Goal: Check status

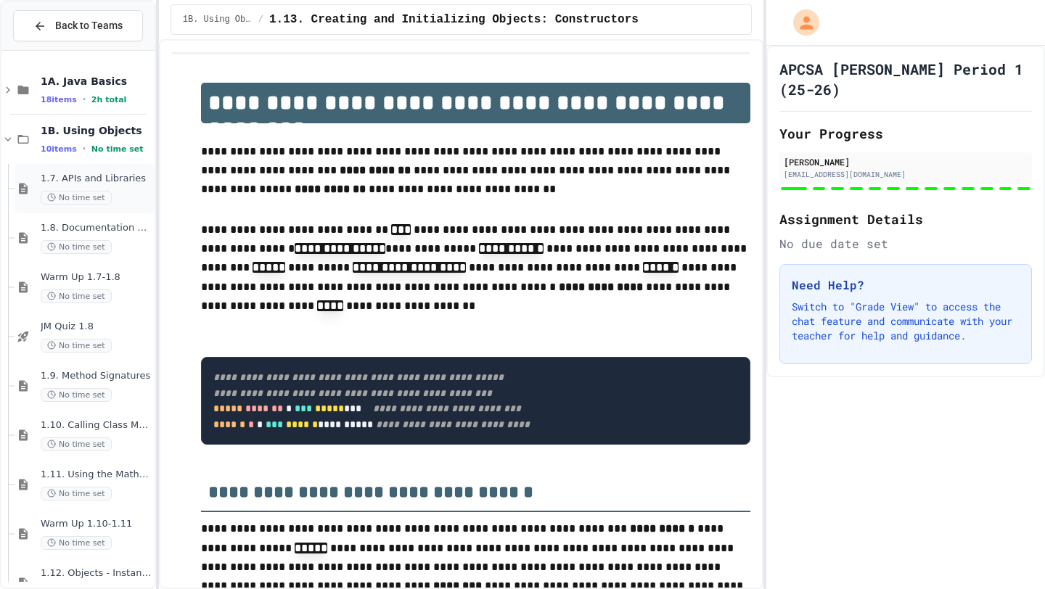
click at [110, 189] on div "1.7. APIs and Libraries No time set" at bounding box center [96, 189] width 111 height 32
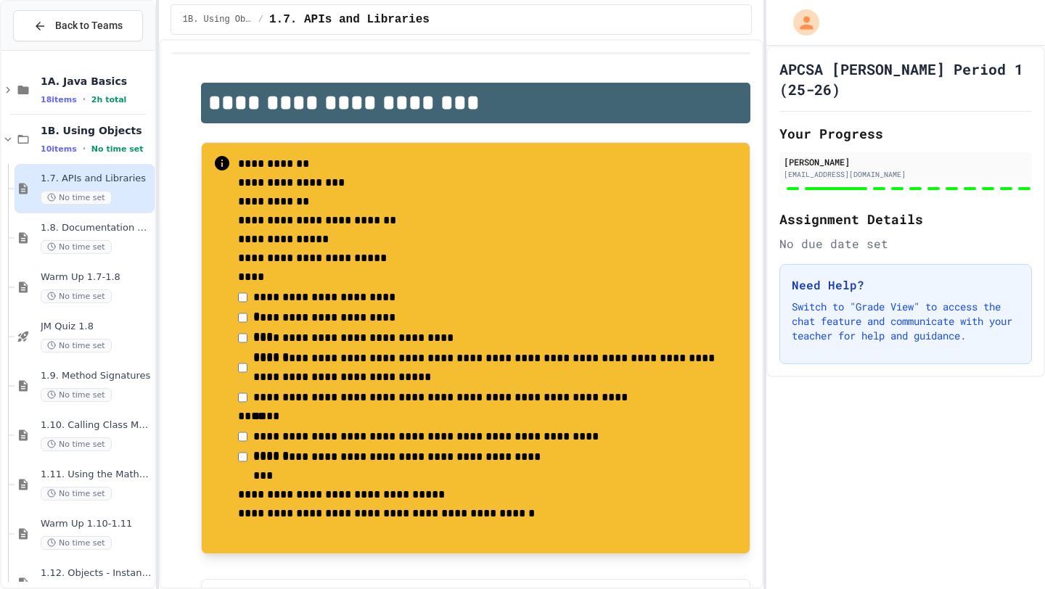
scroll to position [84, 0]
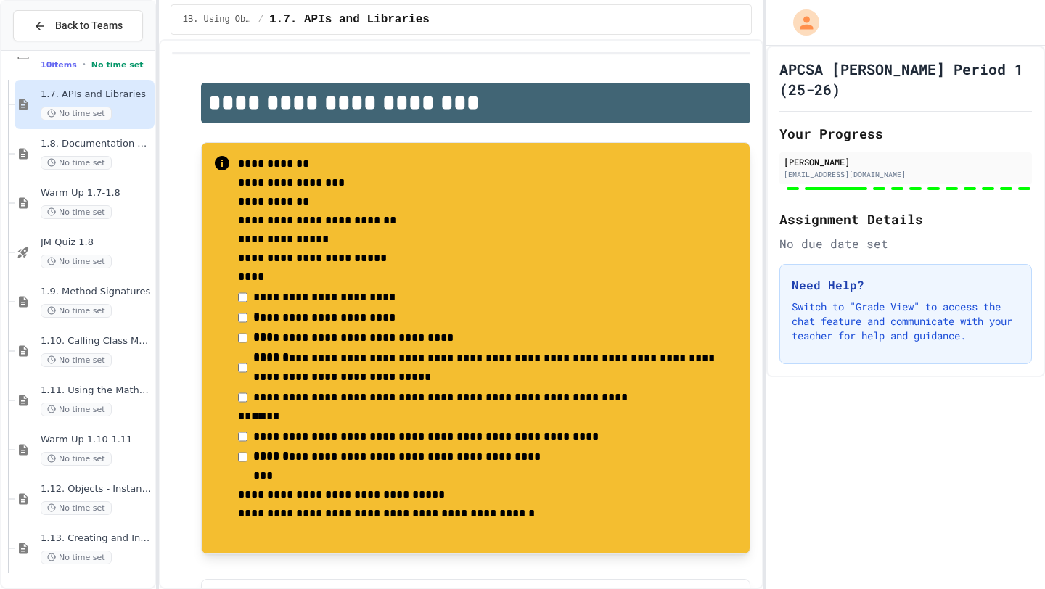
type input "**"
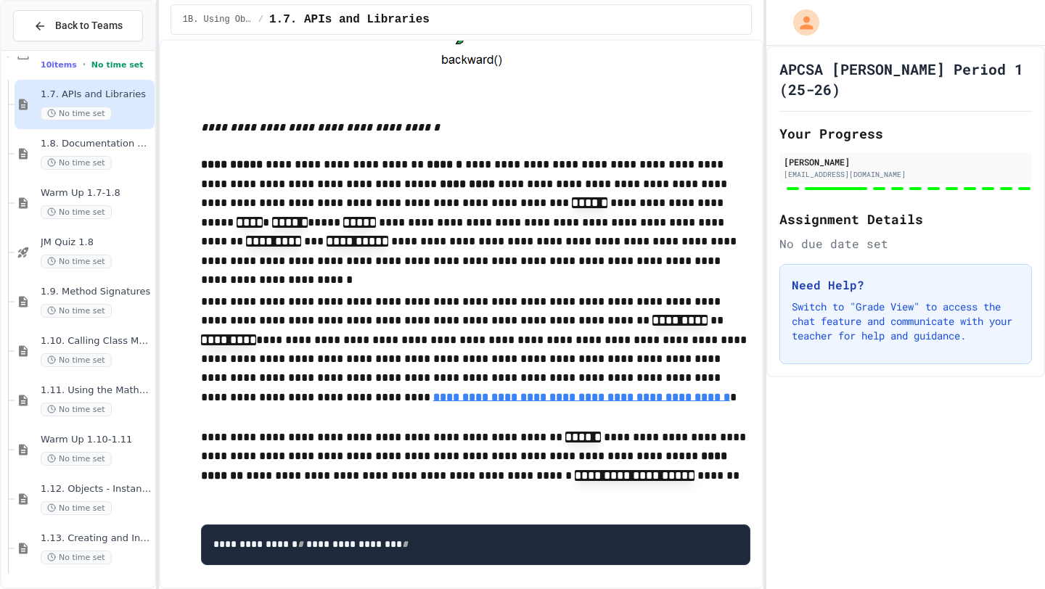
scroll to position [4108, 0]
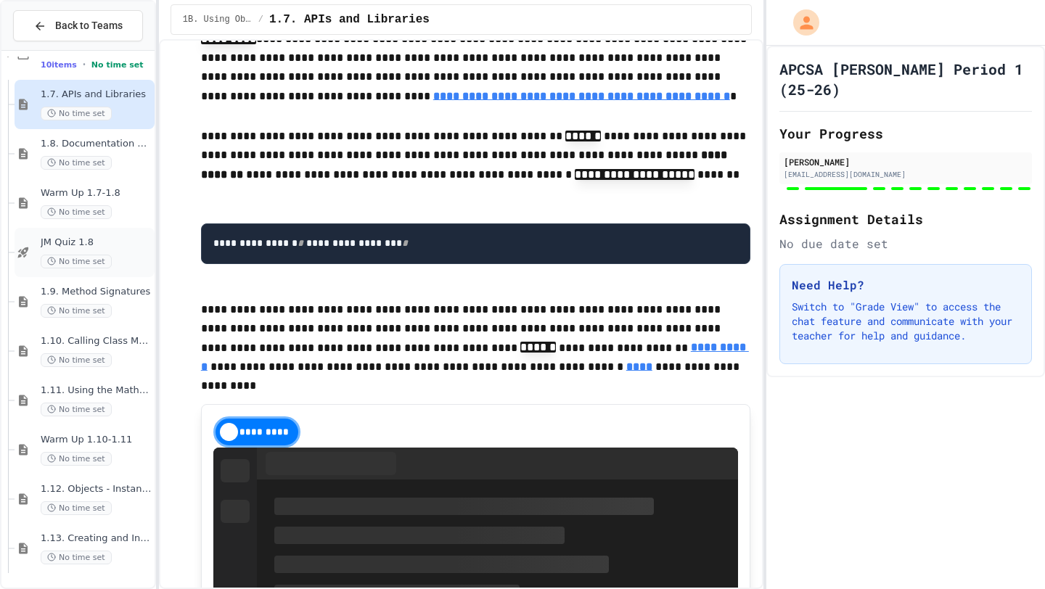
click at [116, 246] on span "JM Quiz 1.8" at bounding box center [96, 242] width 111 height 12
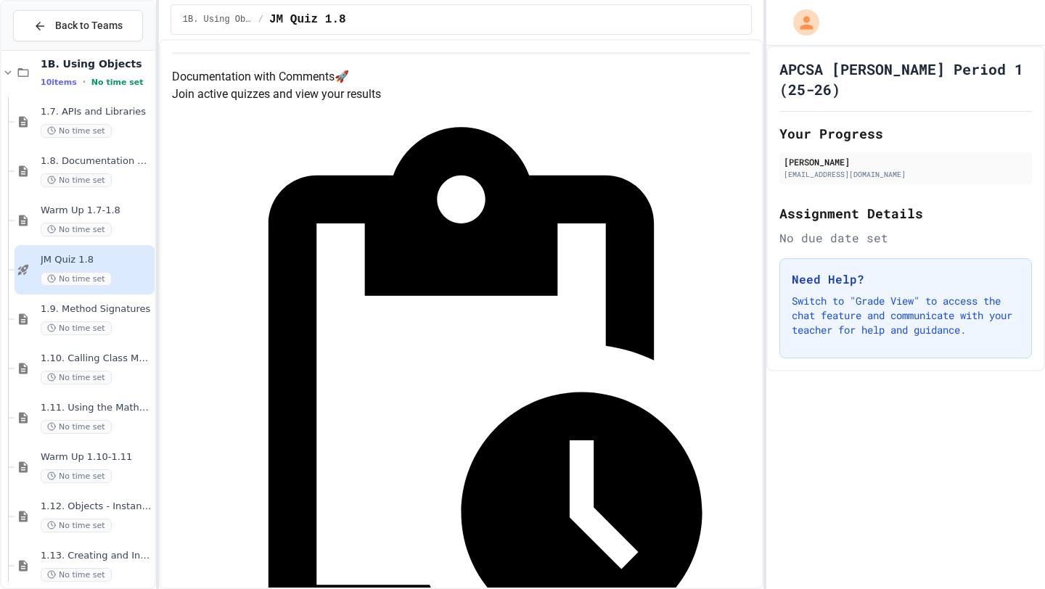
scroll to position [15, 0]
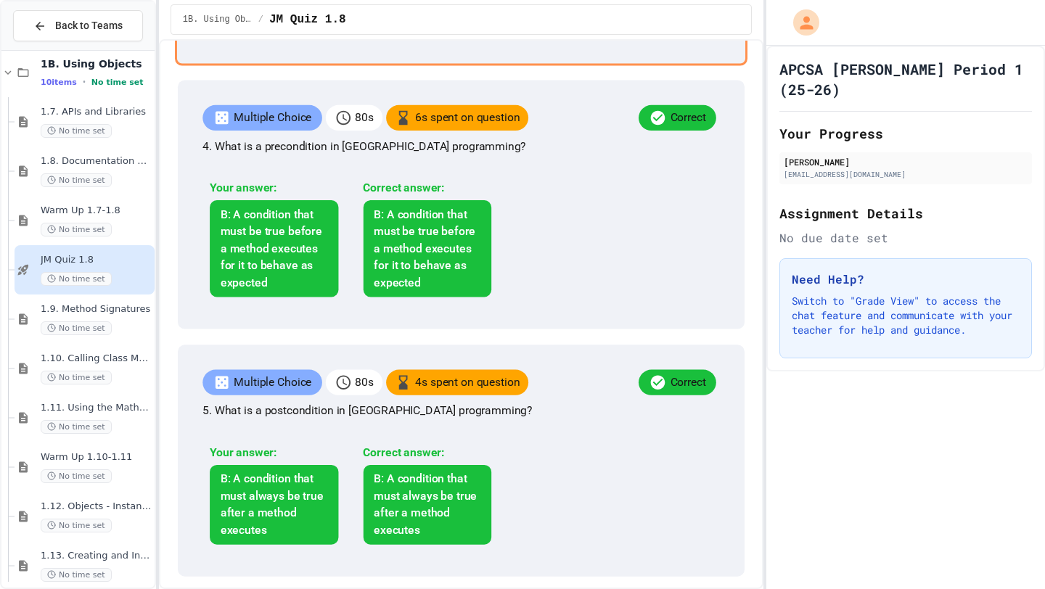
scroll to position [988, 0]
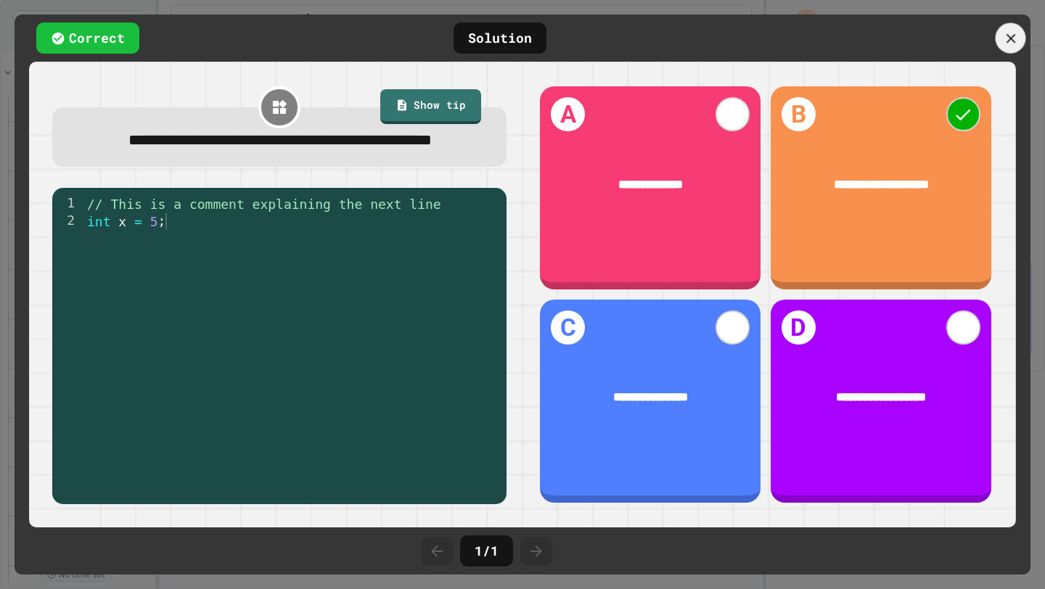
click at [1018, 33] on div at bounding box center [1010, 38] width 30 height 30
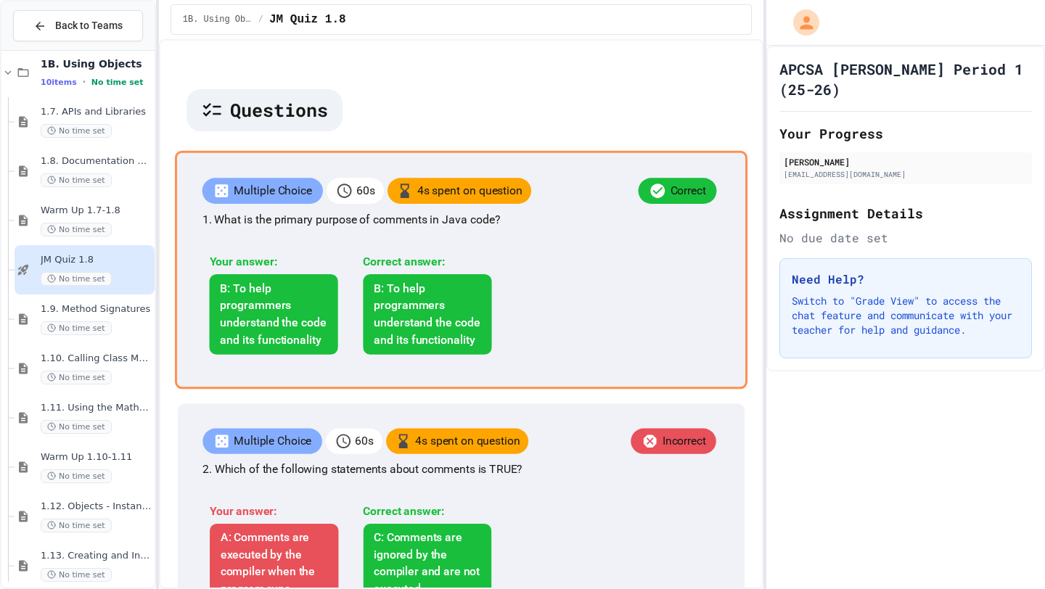
scroll to position [212, 0]
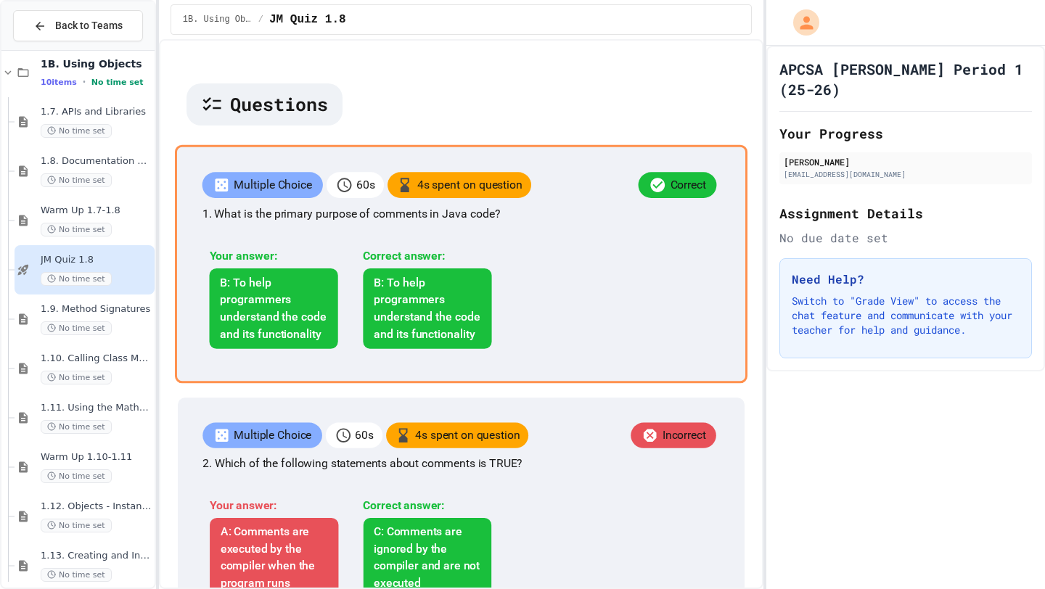
click at [572, 353] on div "Multiple Choice 60 s 4 s spent on question Correct 1. What is the primary purpo…" at bounding box center [461, 263] width 572 height 239
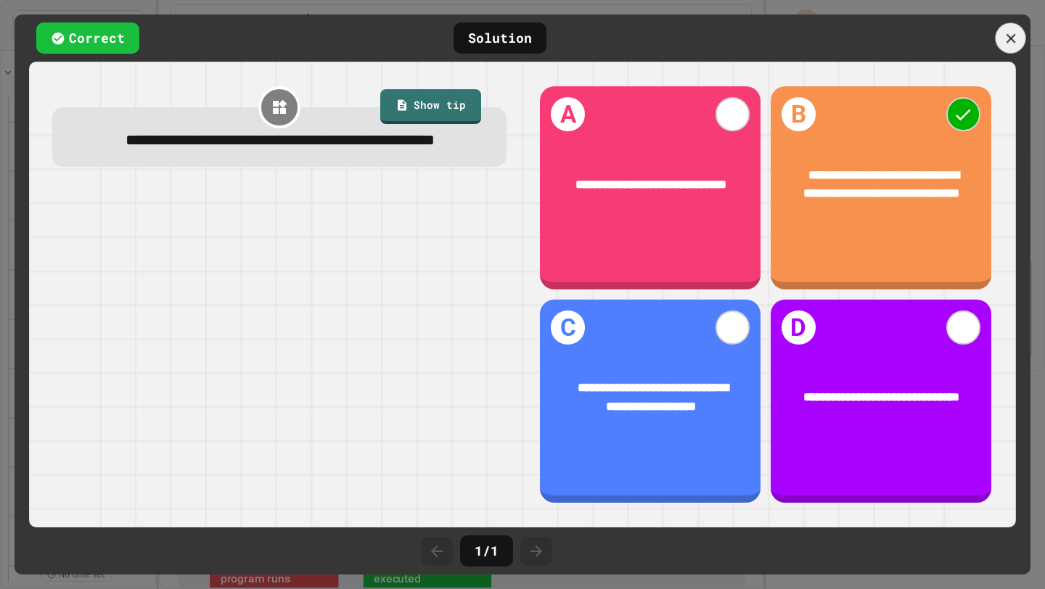
click at [1014, 50] on div at bounding box center [1010, 38] width 30 height 30
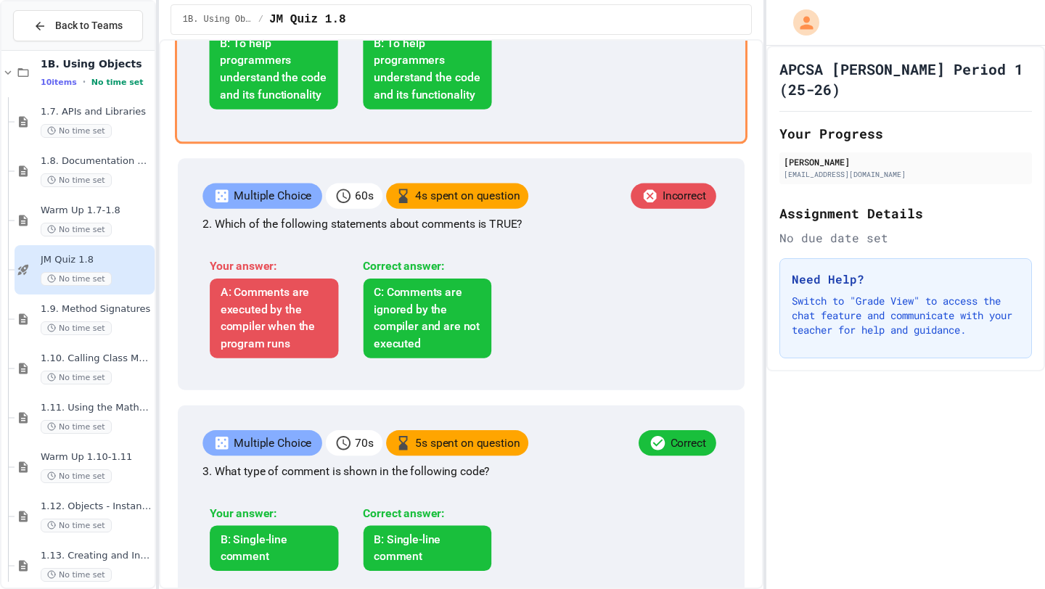
scroll to position [459, 0]
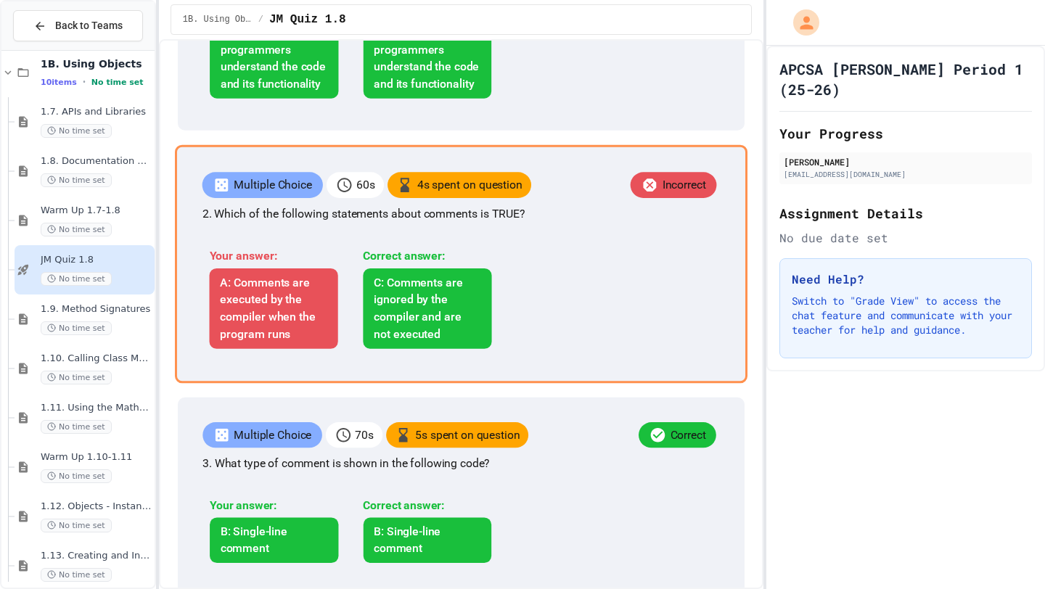
click at [550, 383] on div "Multiple Choice 60 s 4 s spent on question Incorrect 2. Which of the following …" at bounding box center [461, 263] width 572 height 239
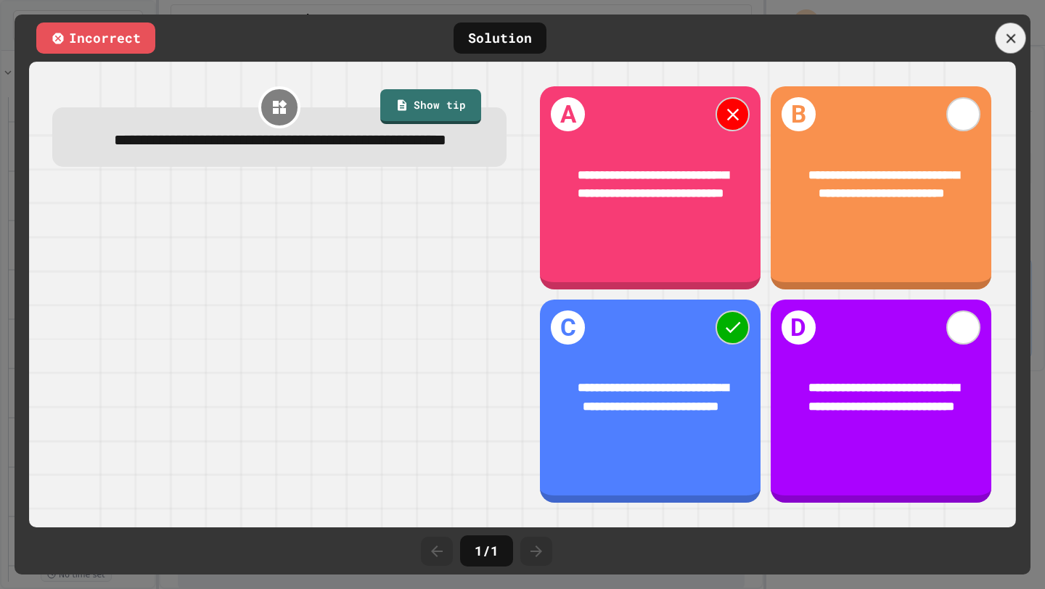
click at [1002, 49] on div at bounding box center [1010, 38] width 30 height 30
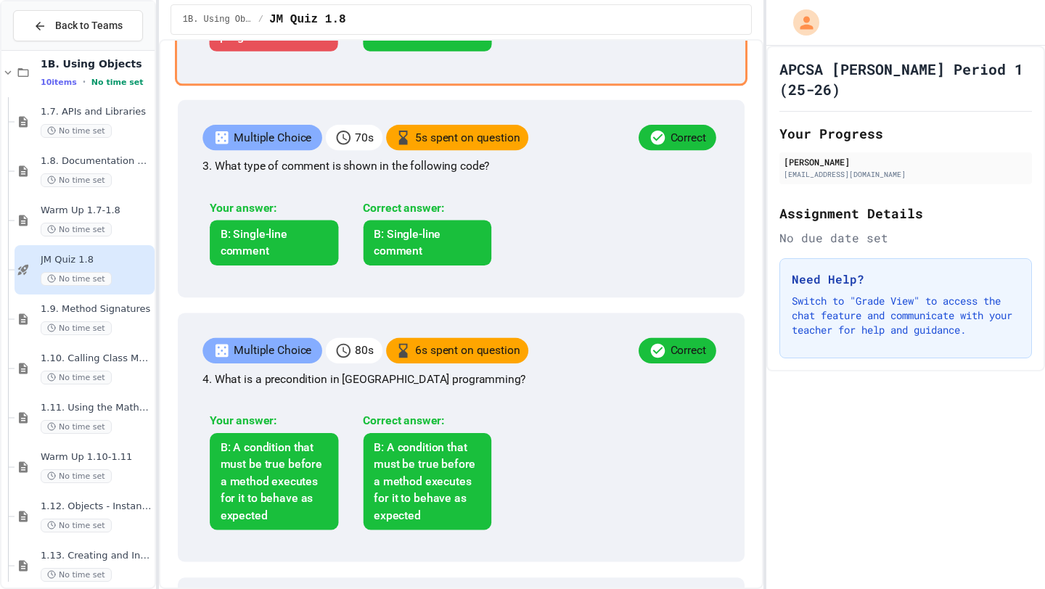
scroll to position [759, 0]
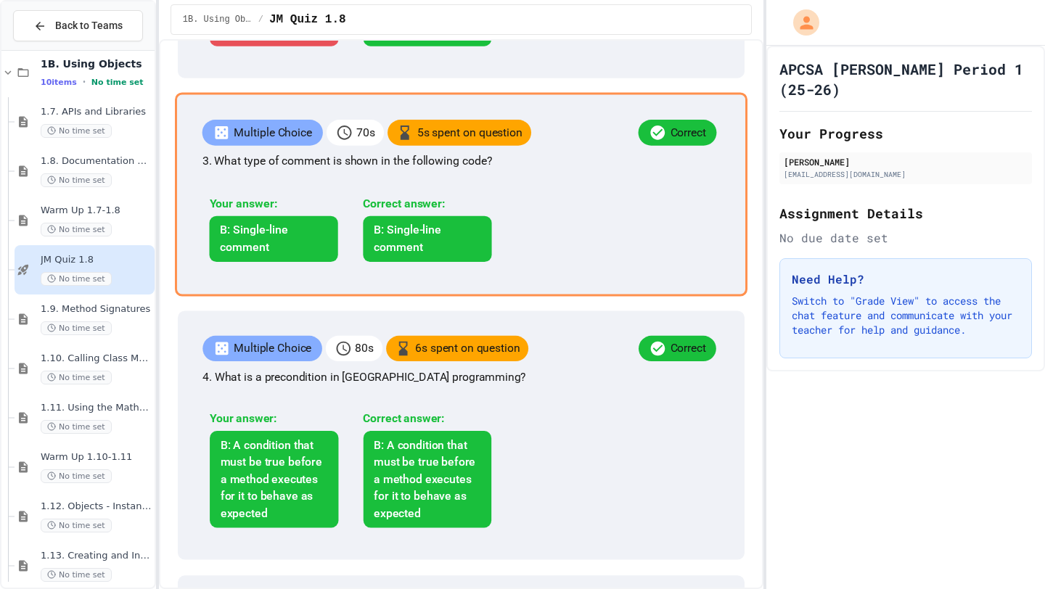
click at [590, 296] on div "Multiple Choice 70 s 5 s spent on question Correct 3. What type of comment is s…" at bounding box center [461, 194] width 572 height 204
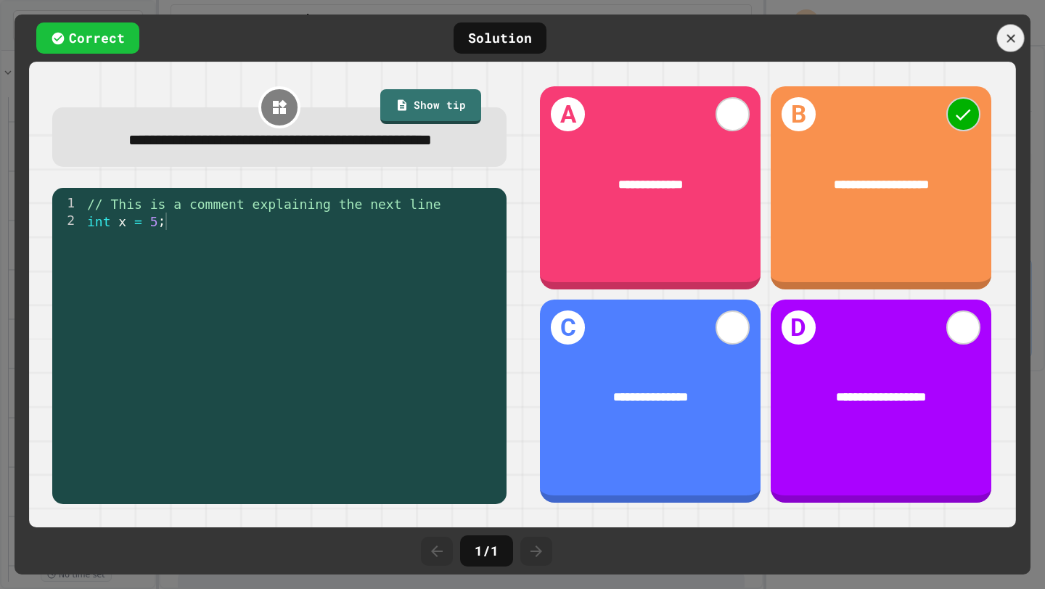
click at [1014, 36] on icon at bounding box center [1010, 38] width 14 height 14
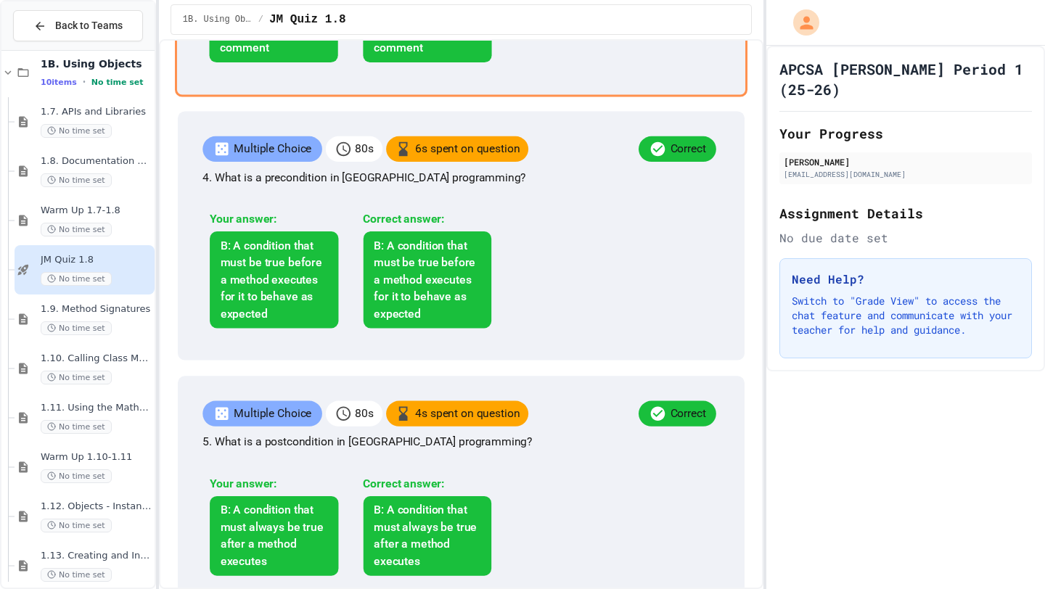
scroll to position [973, 0]
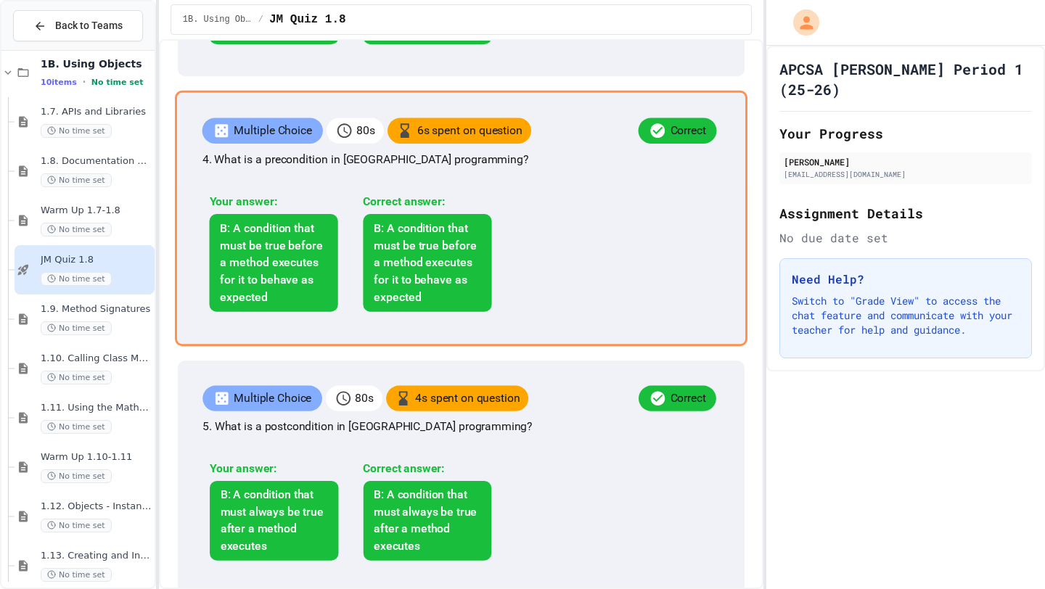
click at [585, 346] on div "Multiple Choice 80 s 6 s spent on question Correct 4. What is a precondition in…" at bounding box center [461, 218] width 572 height 255
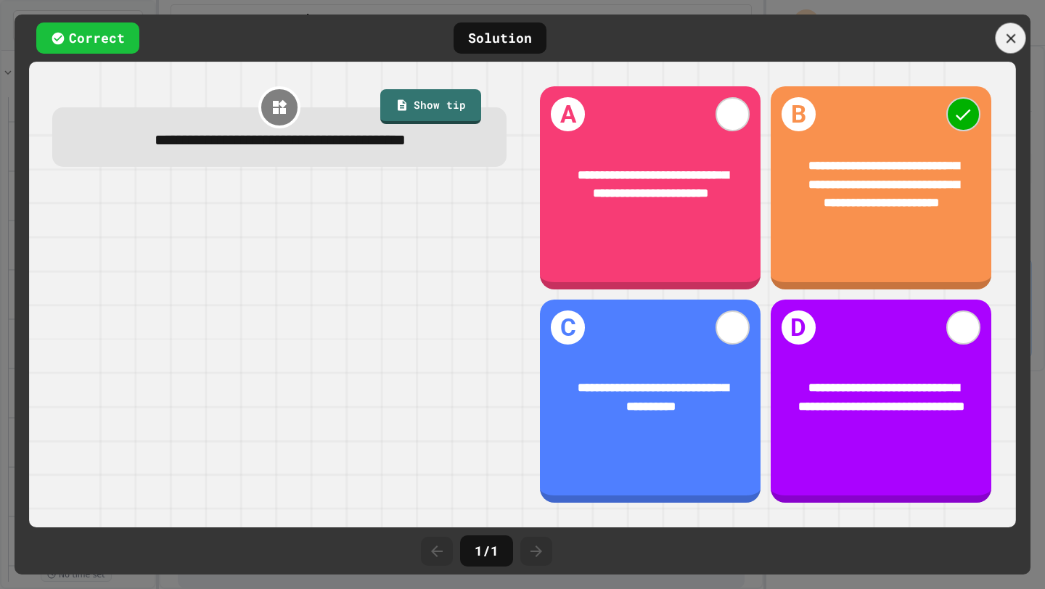
click at [1013, 30] on icon at bounding box center [1010, 38] width 16 height 16
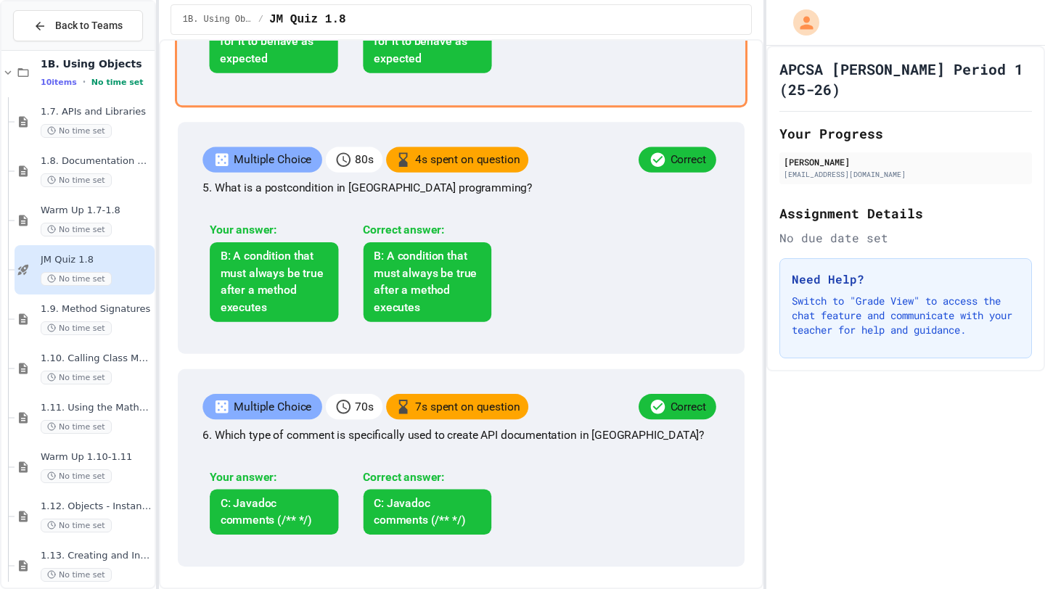
scroll to position [1578, 0]
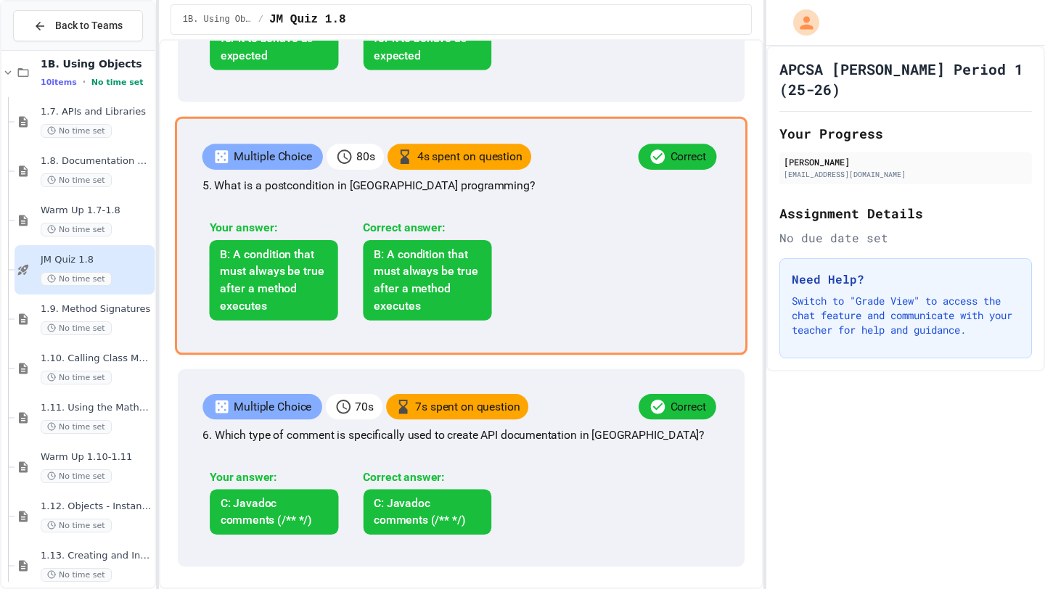
click at [614, 237] on div "Multiple Choice 80 s 4 s spent on question Correct 5. What is a postcondition i…" at bounding box center [461, 235] width 572 height 239
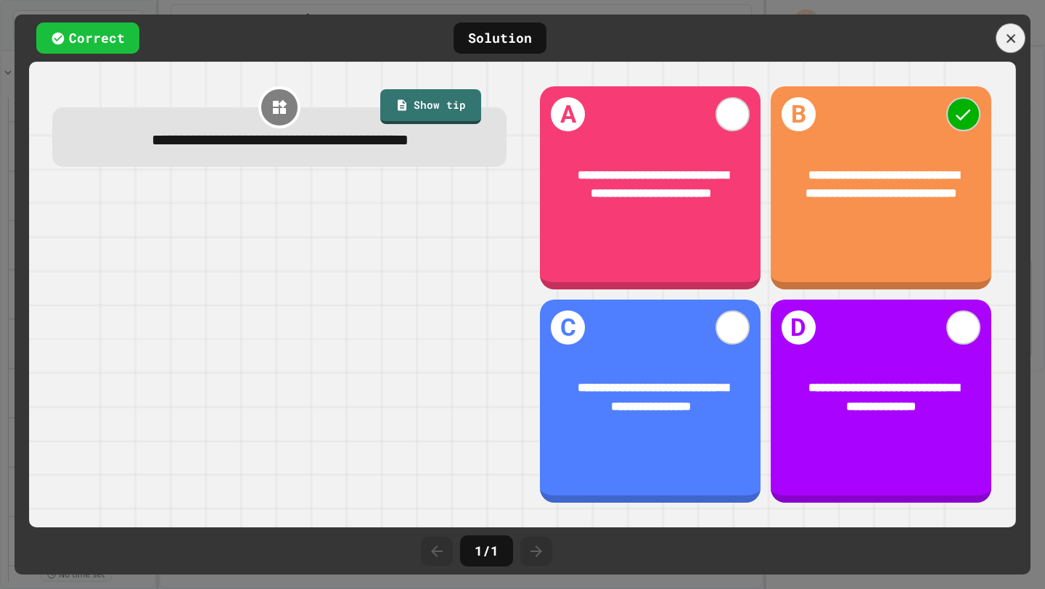
click at [1008, 34] on icon at bounding box center [1009, 37] width 15 height 15
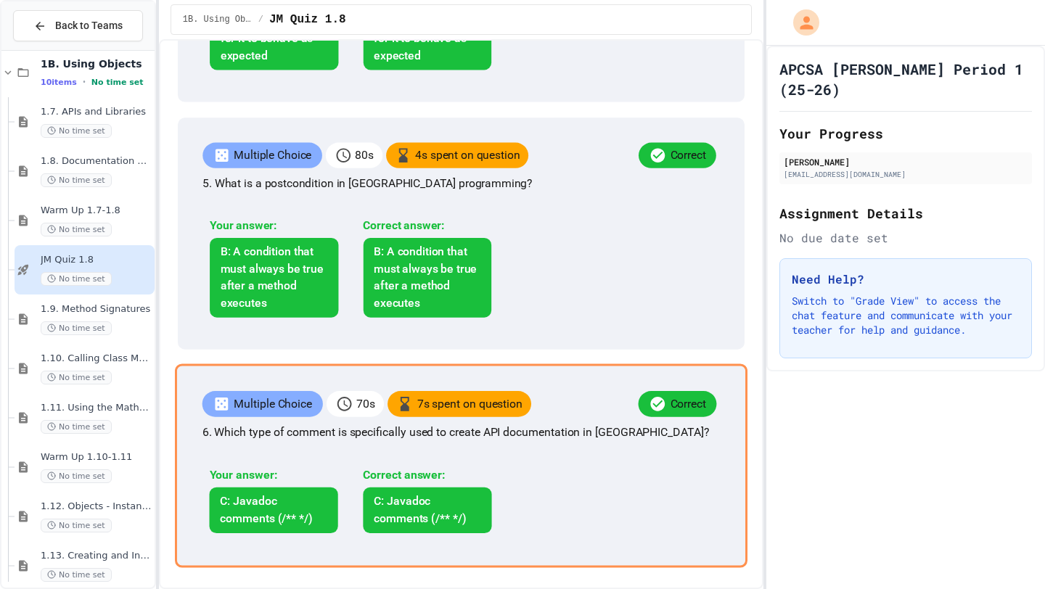
scroll to position [1723, 0]
click at [559, 474] on div "Multiple Choice 70 s 7 s spent on question Correct 6. Which type of comment is …" at bounding box center [461, 465] width 572 height 204
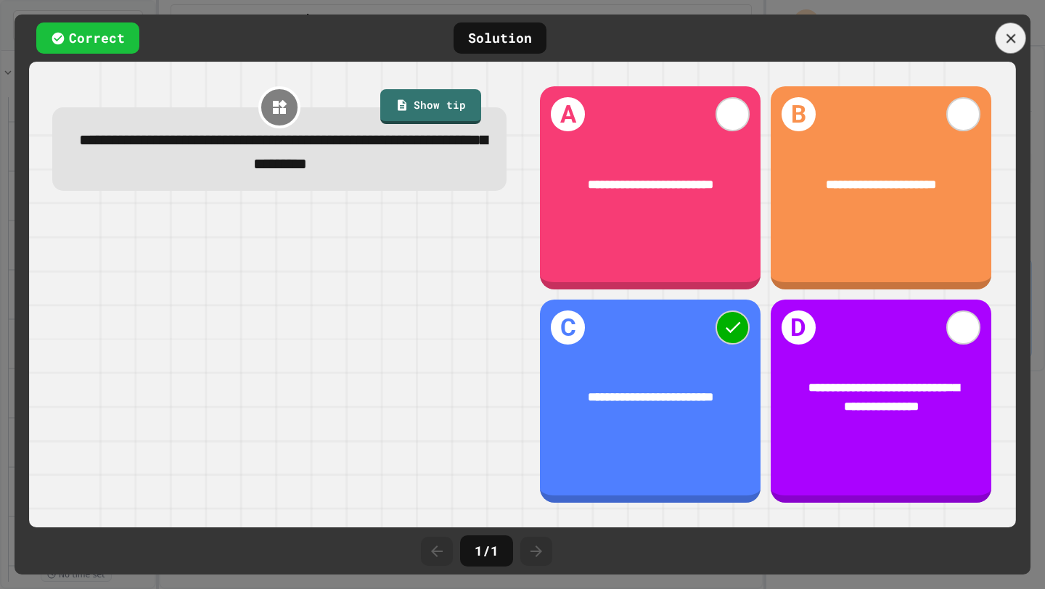
click at [1012, 37] on icon at bounding box center [1010, 38] width 16 height 16
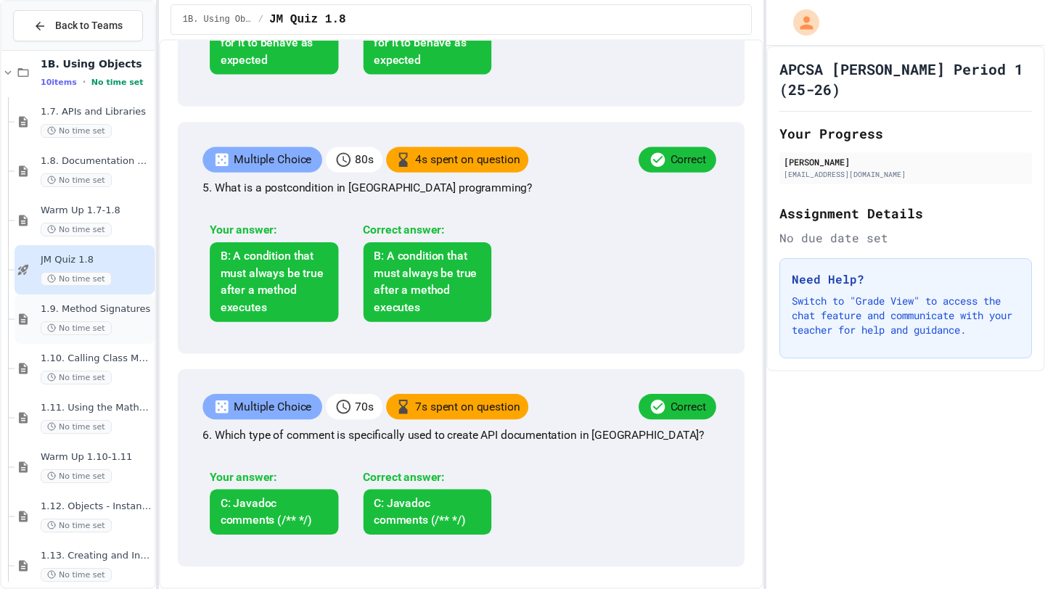
scroll to position [1725, 0]
click at [118, 334] on div "No time set" at bounding box center [96, 328] width 111 height 14
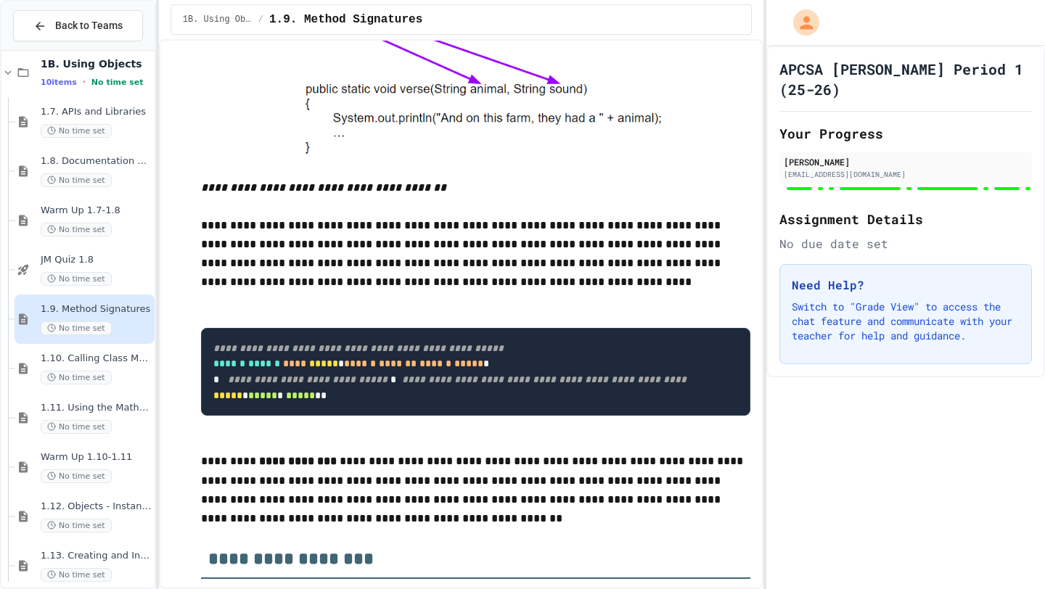
scroll to position [8996, 0]
